Goal: Task Accomplishment & Management: Manage account settings

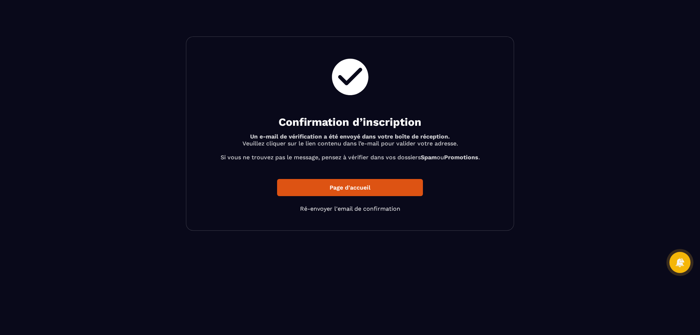
click at [364, 184] on p "Page d'accueil" at bounding box center [350, 187] width 146 height 17
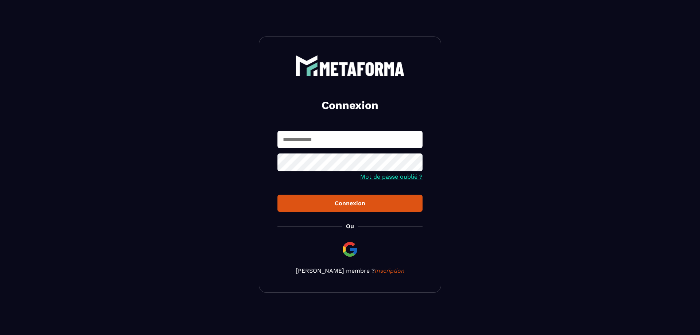
click at [307, 142] on input "text" at bounding box center [349, 139] width 145 height 17
type input "**********"
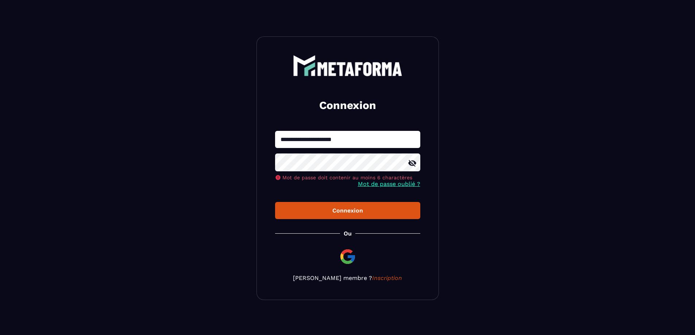
click at [418, 164] on div at bounding box center [347, 163] width 145 height 20
click at [408, 165] on icon at bounding box center [412, 163] width 9 height 9
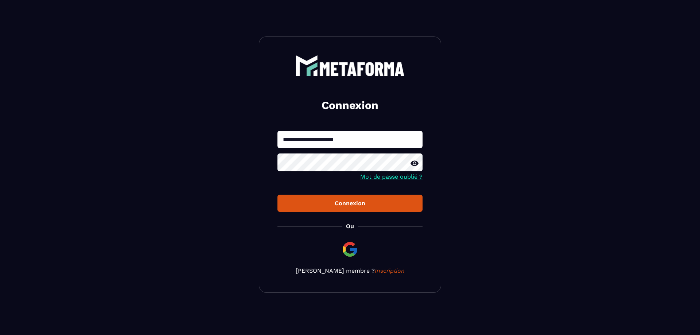
click at [348, 209] on button "Connexion" at bounding box center [349, 203] width 145 height 17
